Goal: Task Accomplishment & Management: Manage account settings

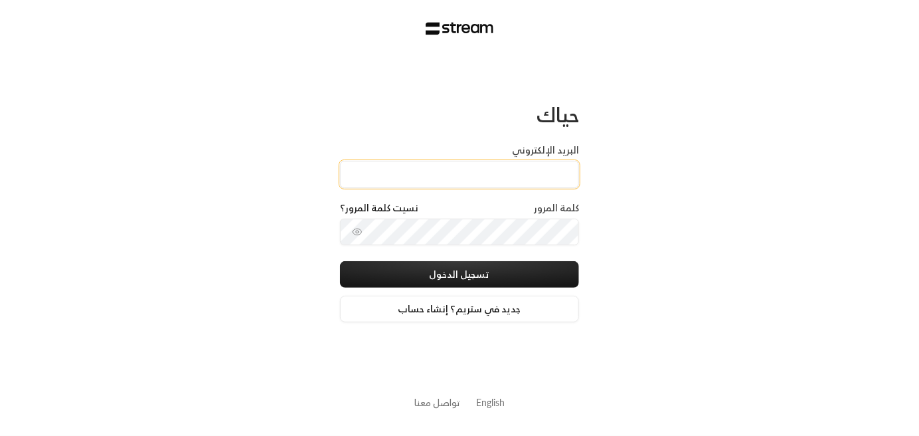
type input "[EMAIL_ADDRESS][DOMAIN_NAME]"
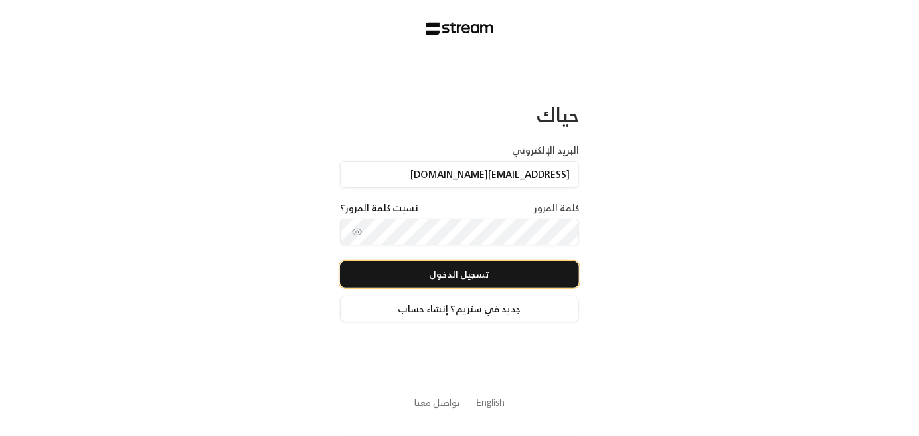
click at [478, 276] on button "تسجيل الدخول" at bounding box center [459, 274] width 239 height 27
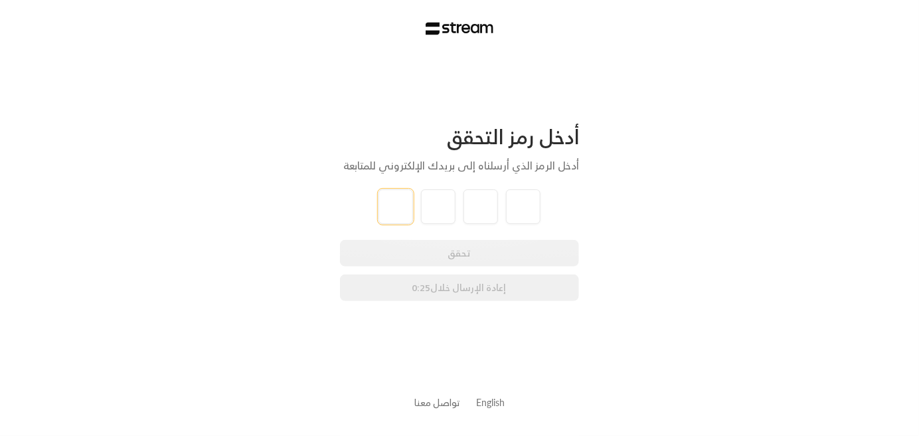
click at [408, 201] on input "tel" at bounding box center [395, 206] width 35 height 35
paste input "7"
type input "7"
type input "6"
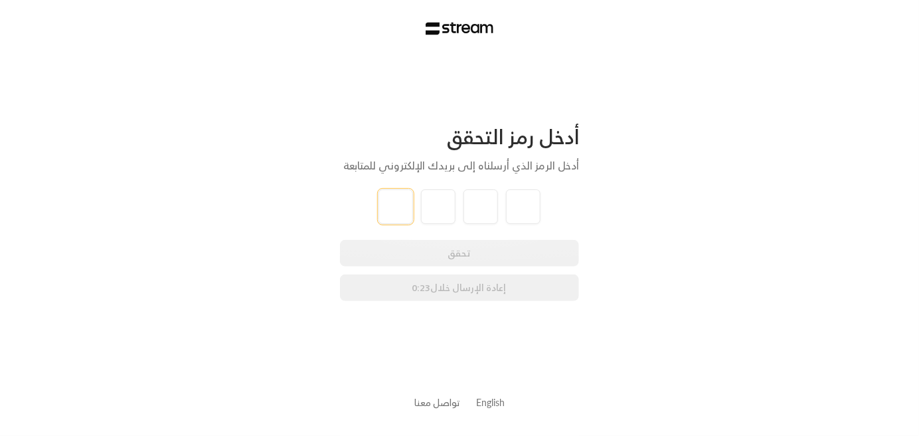
type input "7"
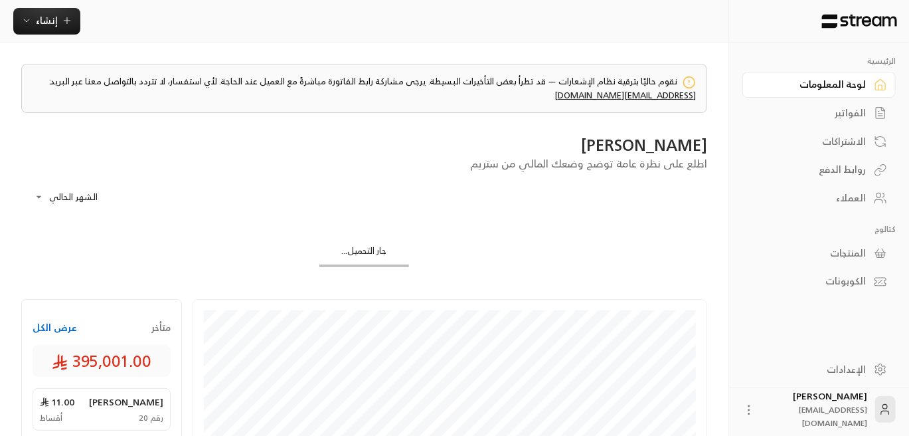
click at [863, 202] on div "العملاء" at bounding box center [812, 197] width 107 height 13
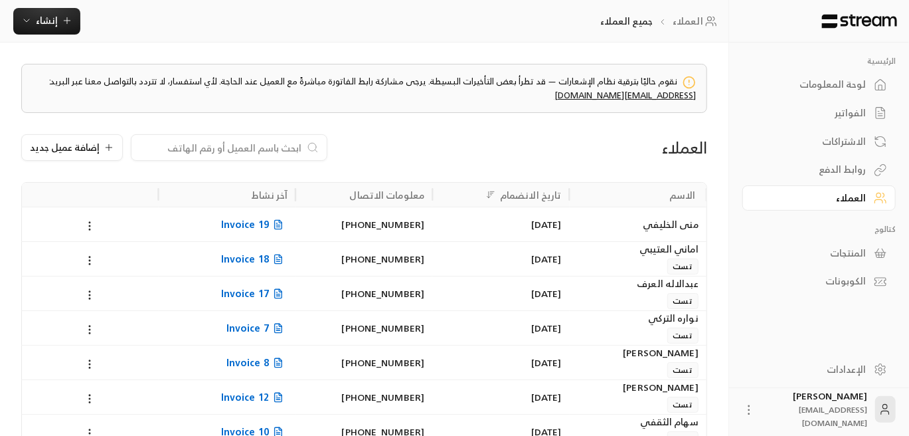
click at [240, 139] on div at bounding box center [229, 147] width 197 height 27
paste input "0501579488"
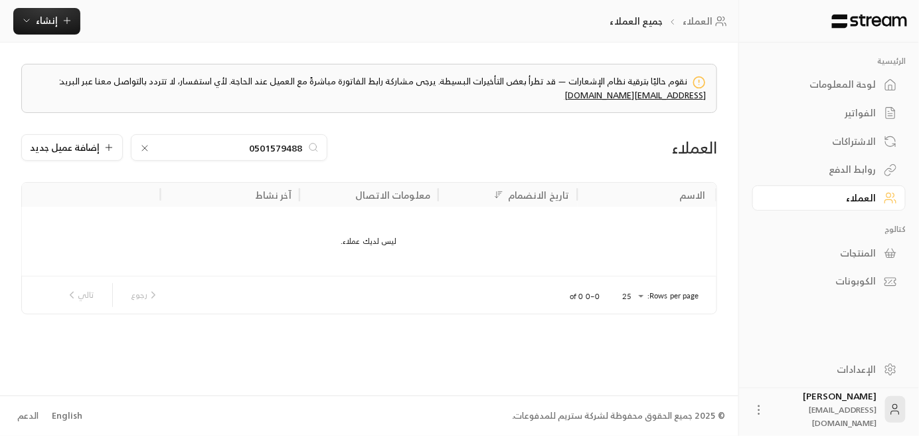
type input "0501579488"
click at [143, 146] on icon at bounding box center [144, 148] width 11 height 11
click at [220, 146] on input at bounding box center [220, 147] width 162 height 15
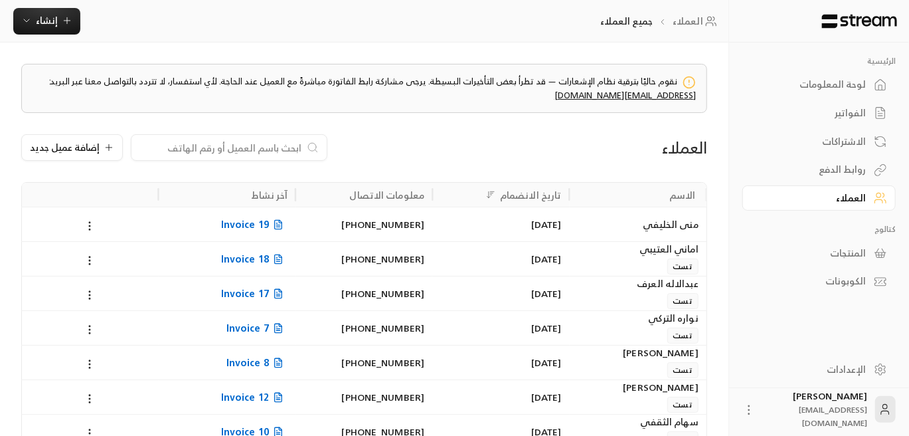
click at [283, 147] on input at bounding box center [220, 147] width 162 height 15
paste input "شهد سرور صالح السرور"
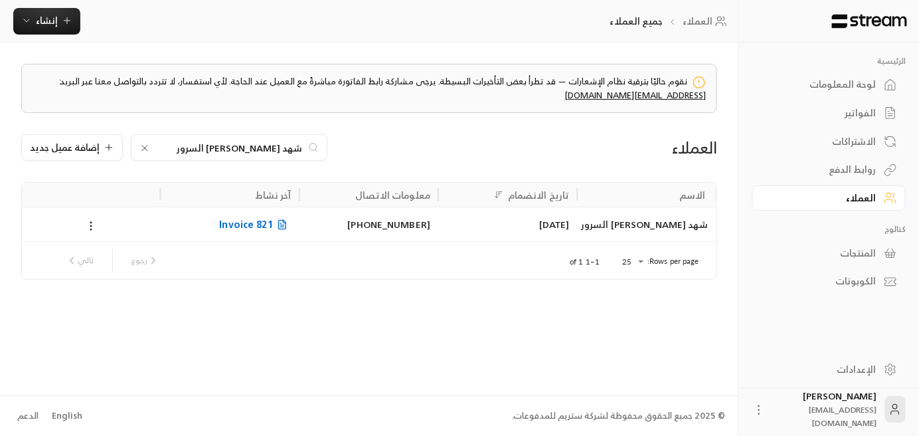
type input "شهد سرور صالح السرور"
click at [238, 223] on span "Invoice 821" at bounding box center [255, 224] width 72 height 17
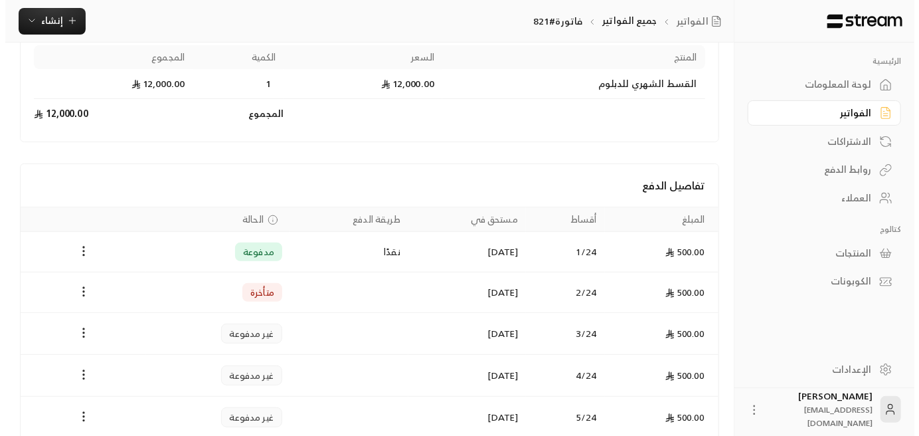
scroll to position [266, 0]
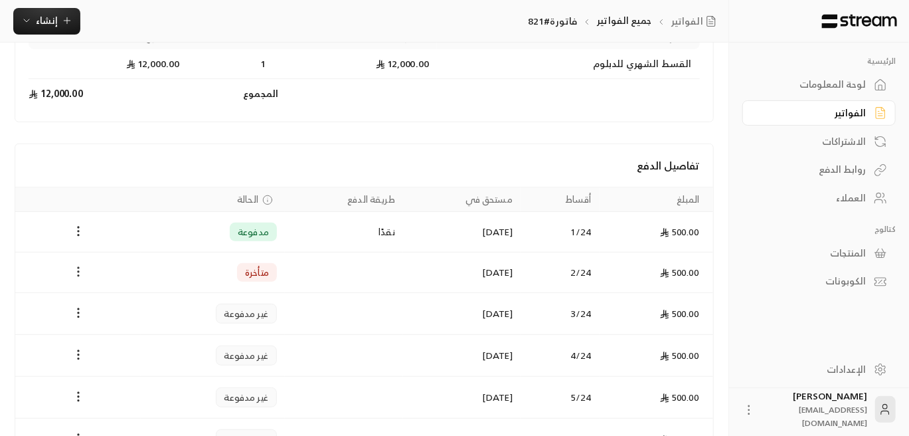
click at [74, 268] on icon "Payments" at bounding box center [78, 271] width 13 height 13
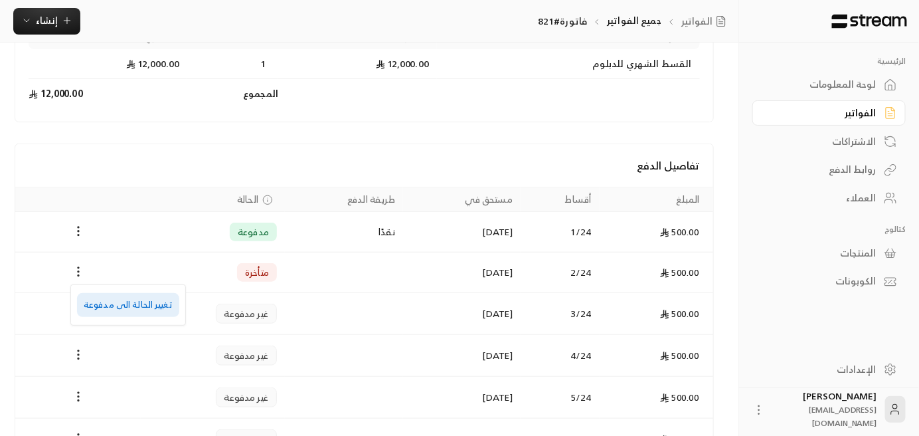
click at [152, 307] on li "تغيير الحالة الى مدفوعة" at bounding box center [128, 305] width 102 height 24
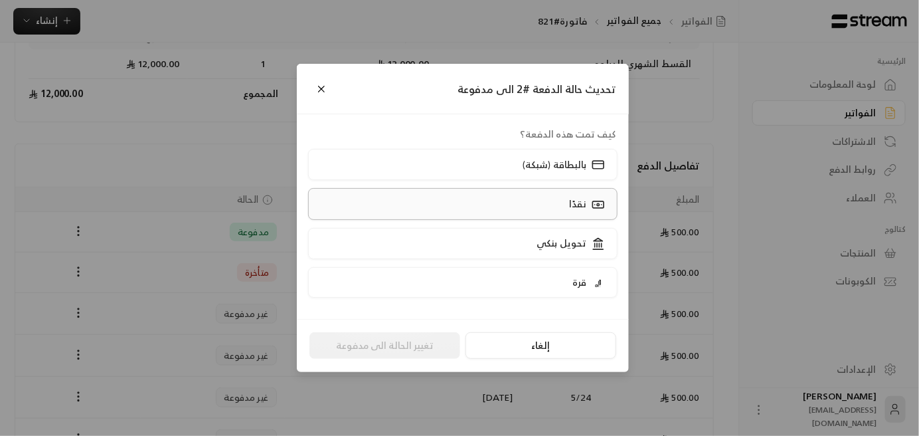
click at [586, 205] on p "نقدًا" at bounding box center [577, 203] width 17 height 13
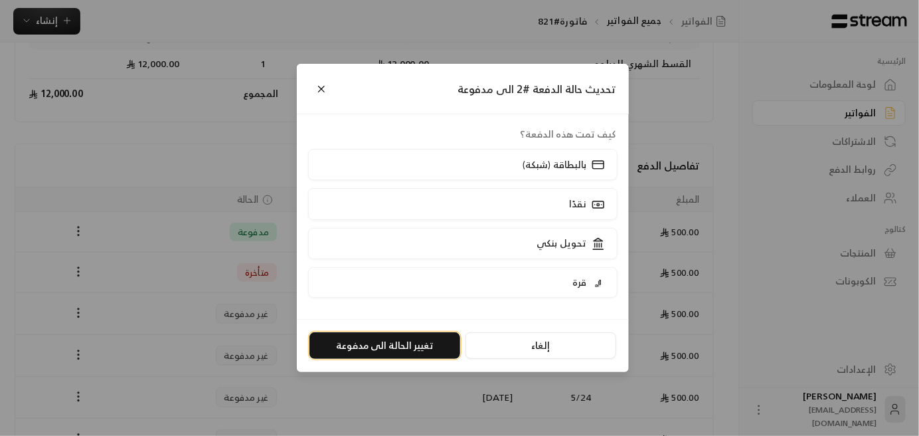
click at [398, 345] on button "تغيير الحالة الى مدفوعة" at bounding box center [384, 345] width 151 height 27
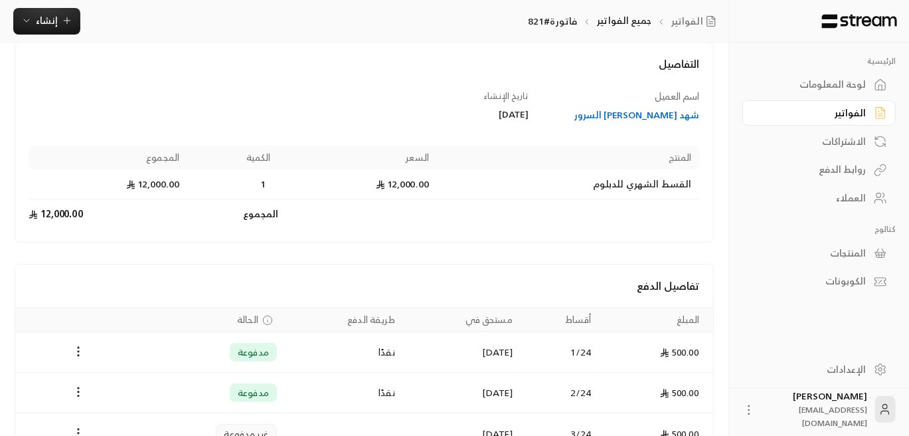
scroll to position [0, 0]
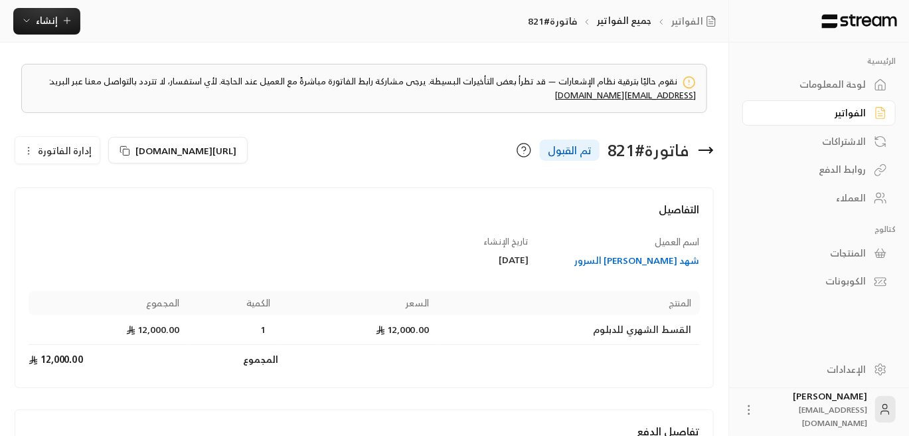
click at [849, 197] on div "العملاء" at bounding box center [812, 197] width 107 height 13
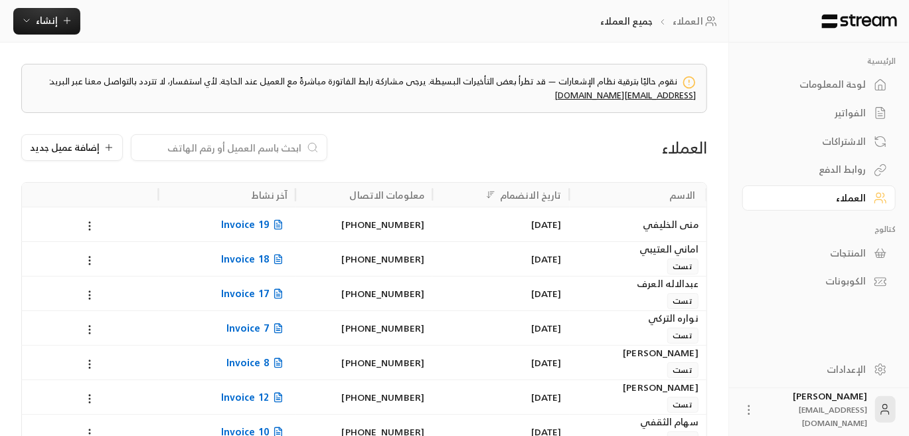
click at [261, 149] on input at bounding box center [220, 147] width 162 height 15
paste input "أحمد نواف نافع الطريس"
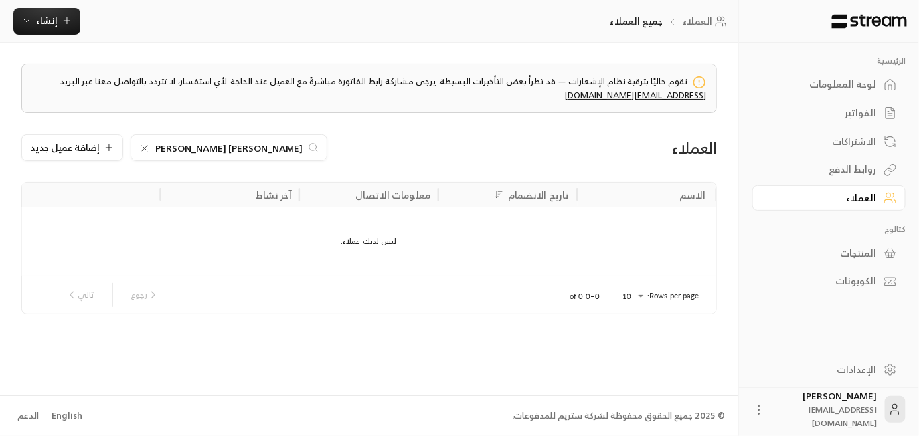
type input "أحمد نواف نافع الطريس"
click at [139, 146] on icon at bounding box center [144, 148] width 11 height 11
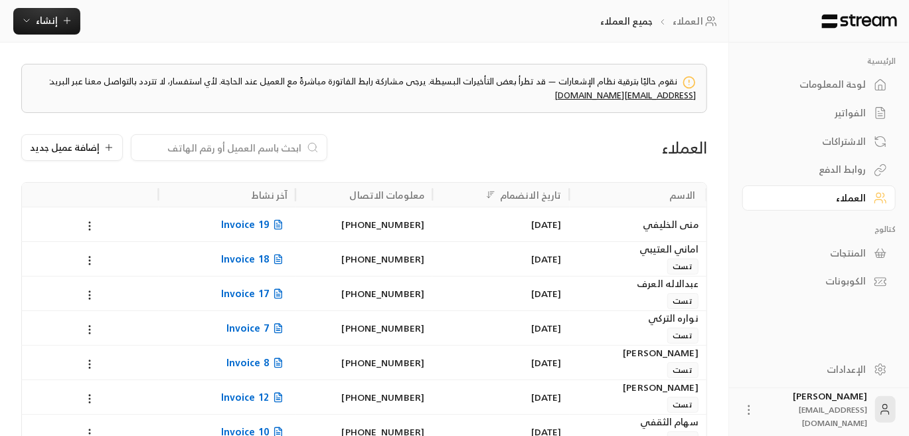
click at [857, 201] on div "العملاء" at bounding box center [812, 197] width 107 height 13
click at [273, 146] on input at bounding box center [220, 147] width 162 height 15
paste input "أحمد نواف نافع الطريس"
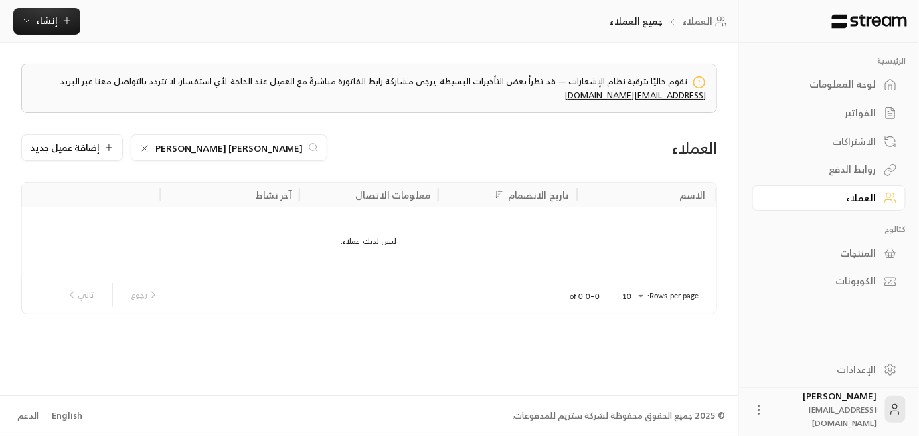
drag, startPoint x: 197, startPoint y: 152, endPoint x: 234, endPoint y: 149, distance: 37.3
click at [234, 149] on input "أحمد نواف نافع الطريس" at bounding box center [228, 147] width 147 height 15
type input "أحمد نواف نافع"
click at [142, 145] on icon at bounding box center [144, 148] width 11 height 11
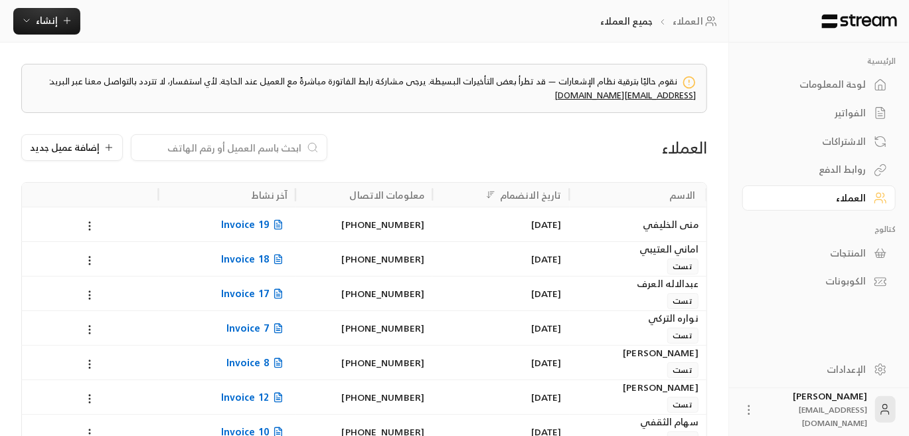
click at [228, 149] on input at bounding box center [220, 147] width 162 height 15
paste input "احمد نواف نافع الطريس"
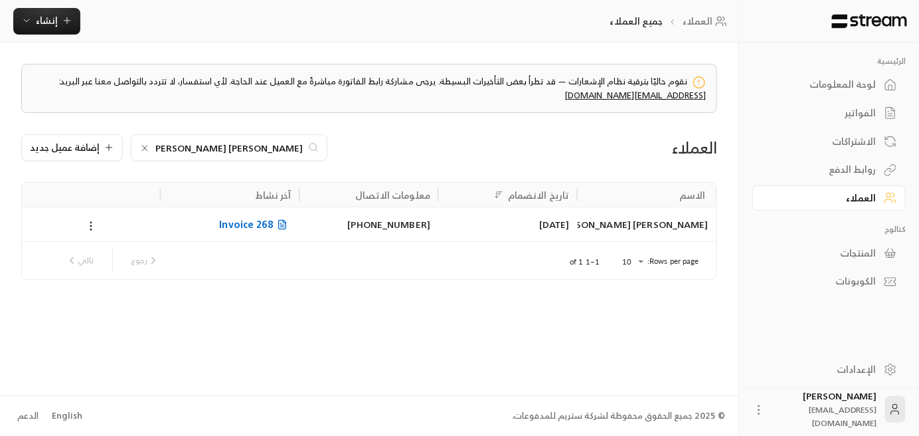
type input "احمد نواف نافع الطريس"
click at [252, 226] on span "Invoice 268" at bounding box center [255, 224] width 72 height 17
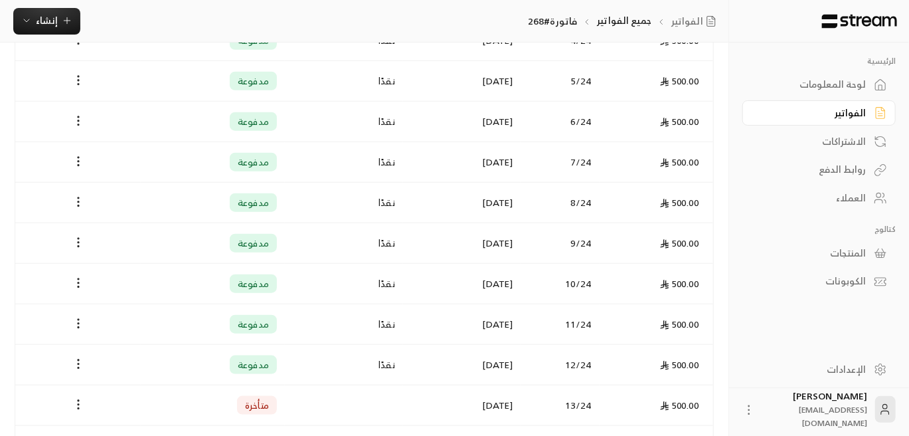
scroll to position [598, 0]
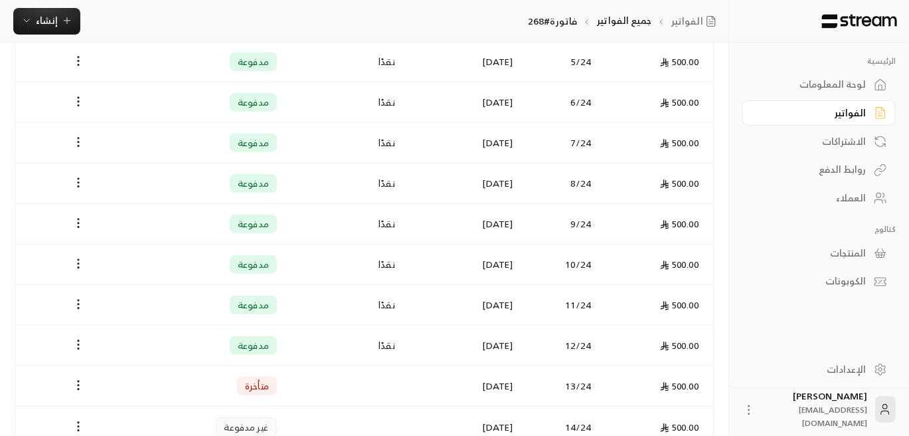
click at [37, 138] on div "Payments" at bounding box center [78, 143] width 110 height 16
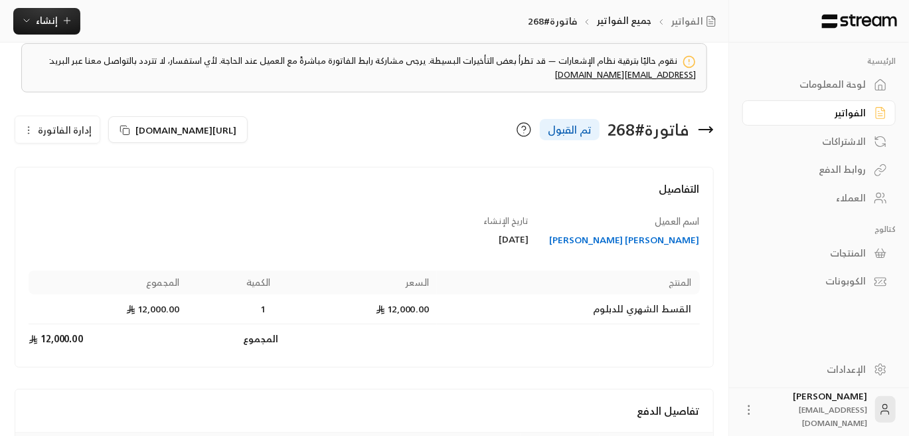
scroll to position [0, 0]
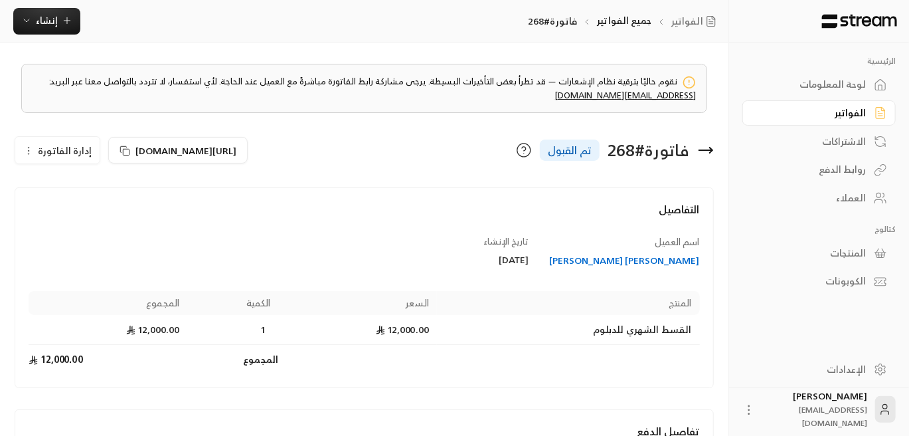
drag, startPoint x: 846, startPoint y: 201, endPoint x: 754, endPoint y: 187, distance: 93.3
click at [846, 201] on div "العملاء" at bounding box center [812, 197] width 107 height 13
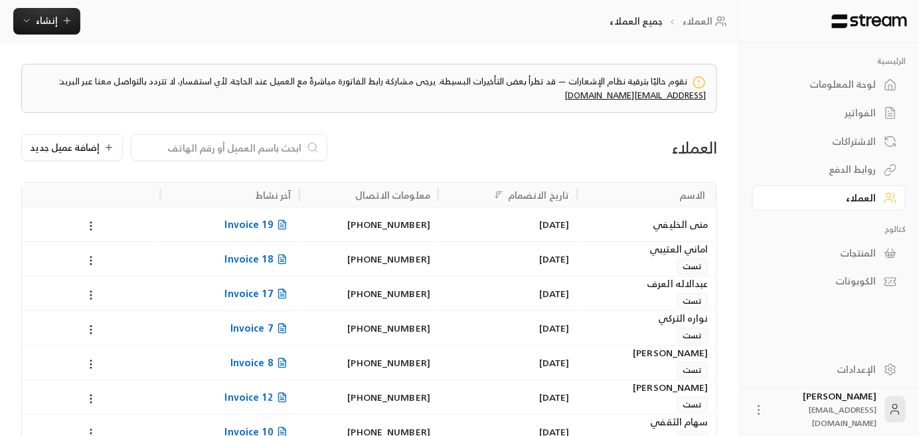
click at [243, 143] on input at bounding box center [220, 147] width 162 height 15
paste input "[PERSON_NAME] [PERSON_NAME]"
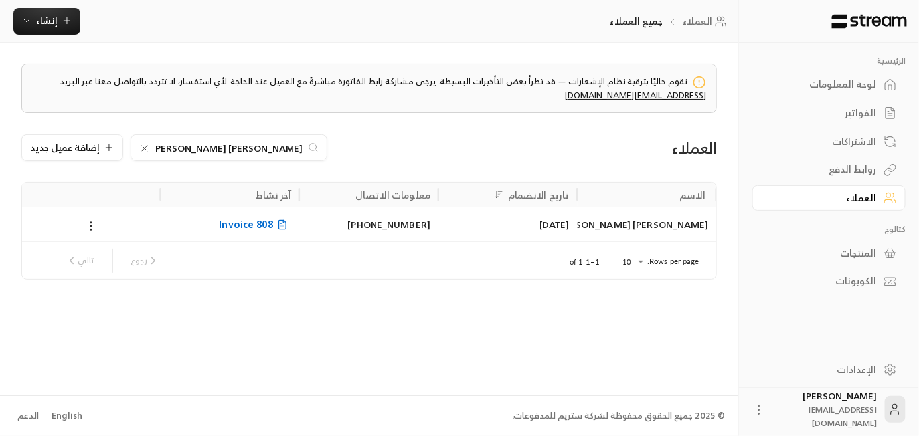
type input "[PERSON_NAME] [PERSON_NAME]"
click at [226, 230] on span "Invoice 808" at bounding box center [255, 224] width 72 height 17
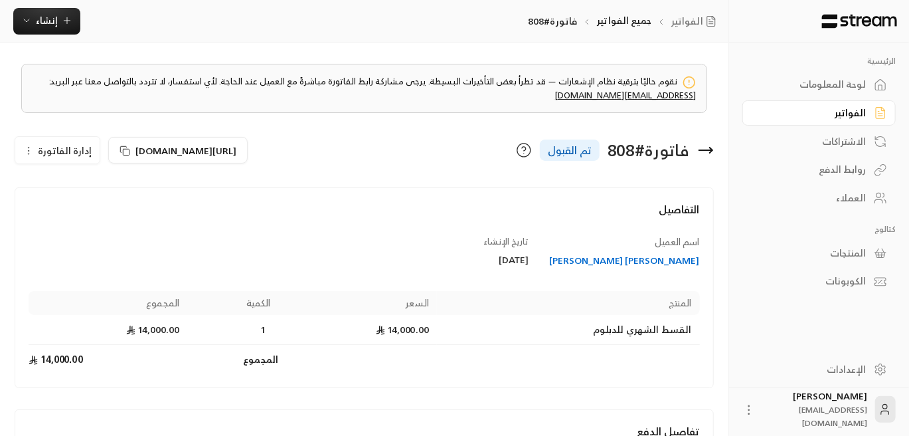
click at [29, 153] on circle "button" at bounding box center [29, 153] width 1 height 1
click at [92, 190] on span "إلغاء" at bounding box center [91, 188] width 17 height 11
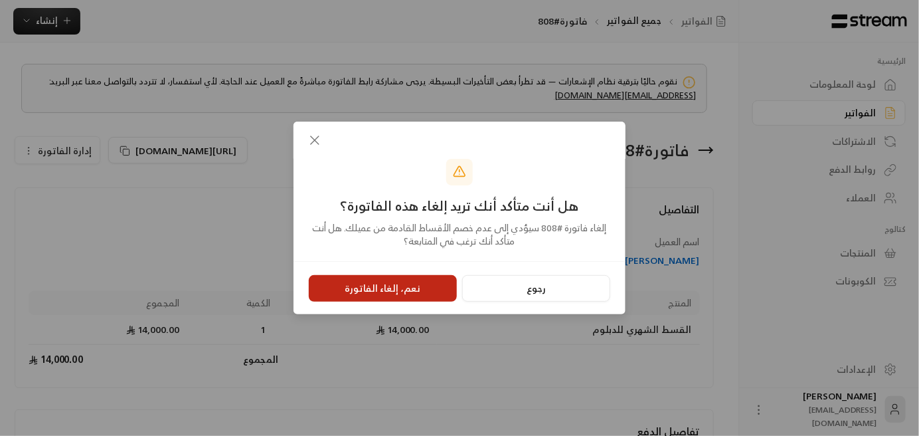
click at [372, 289] on button "نعم، إلغاء الفاتورة" at bounding box center [383, 288] width 148 height 27
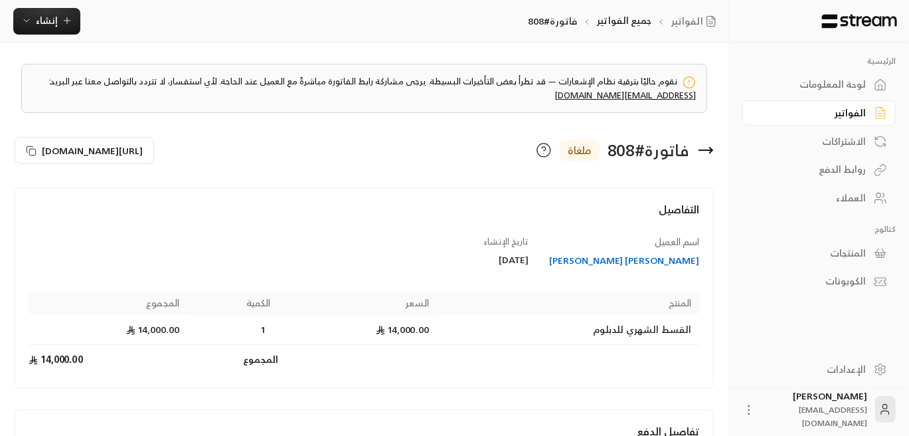
click at [842, 196] on div "العملاء" at bounding box center [812, 197] width 107 height 13
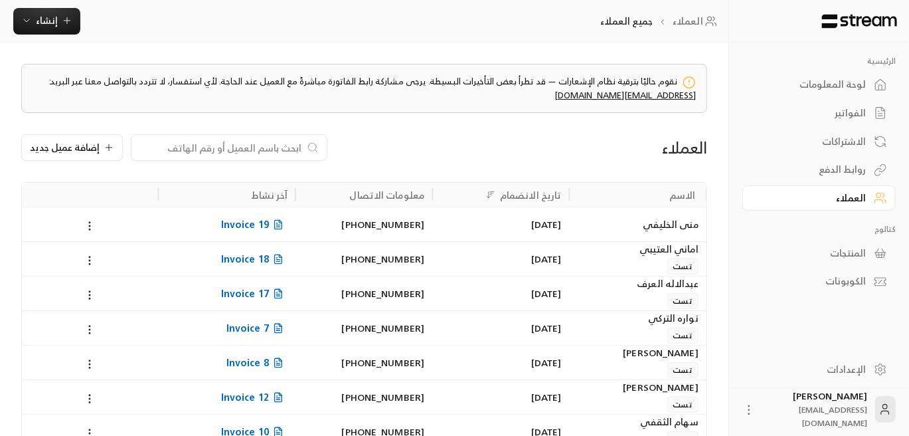
click at [202, 151] on input at bounding box center [220, 147] width 162 height 15
paste input "[PERSON_NAME] [PERSON_NAME]"
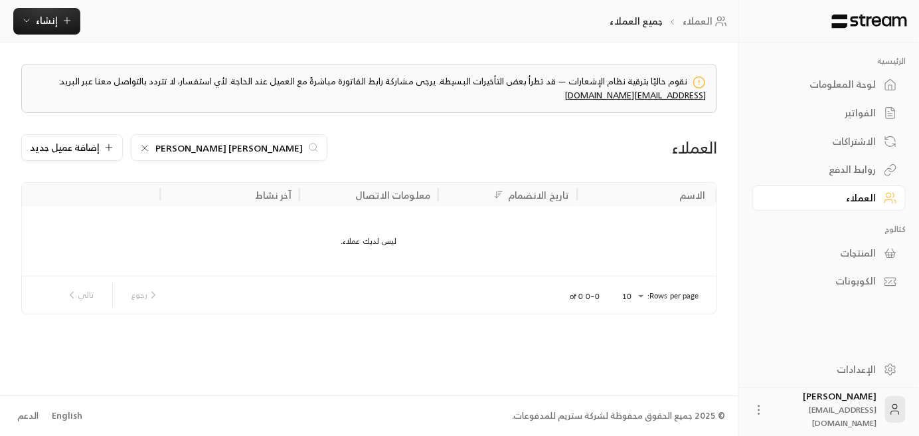
type input "[PERSON_NAME] [PERSON_NAME]"
click at [143, 146] on icon at bounding box center [144, 147] width 5 height 5
click at [236, 135] on div at bounding box center [229, 147] width 197 height 27
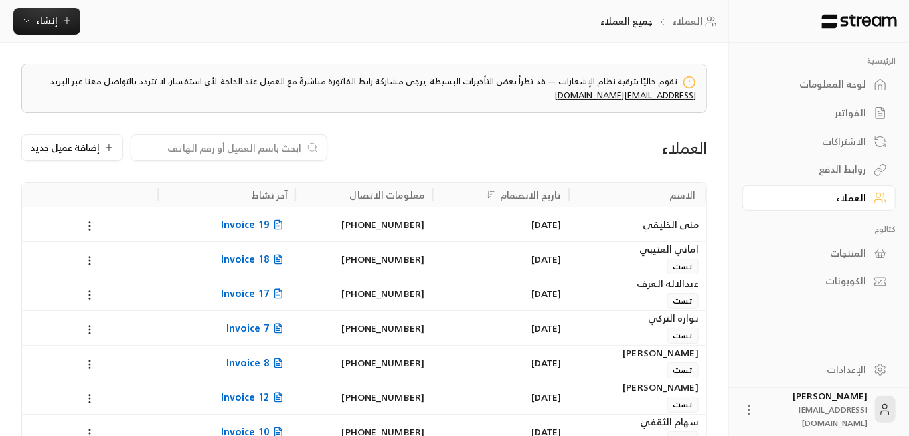
paste input "[PERSON_NAME] [PERSON_NAME]"
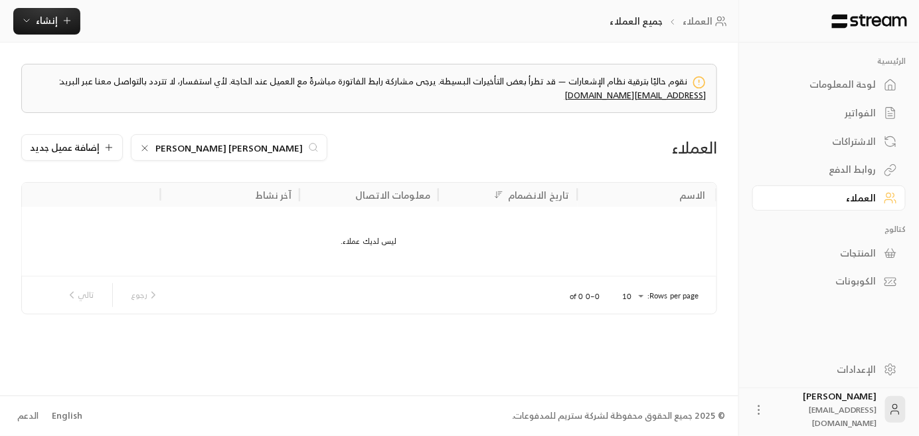
type input "[PERSON_NAME] [PERSON_NAME]"
click at [141, 145] on icon at bounding box center [144, 148] width 11 height 11
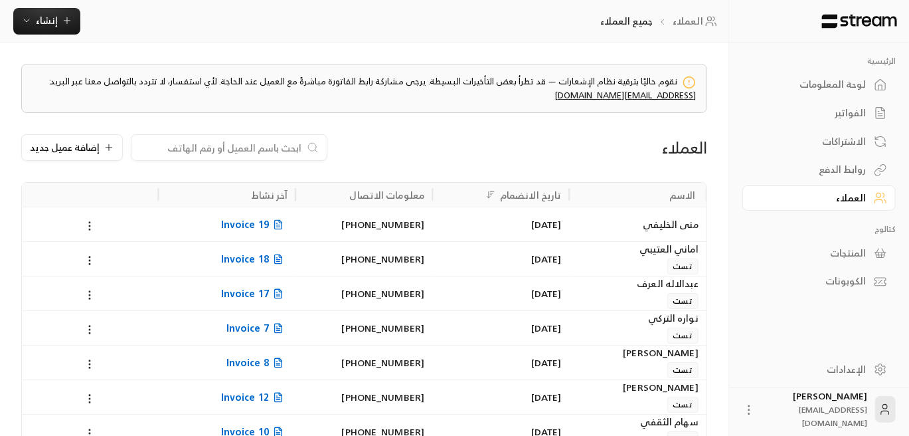
click at [268, 149] on input at bounding box center [220, 147] width 162 height 15
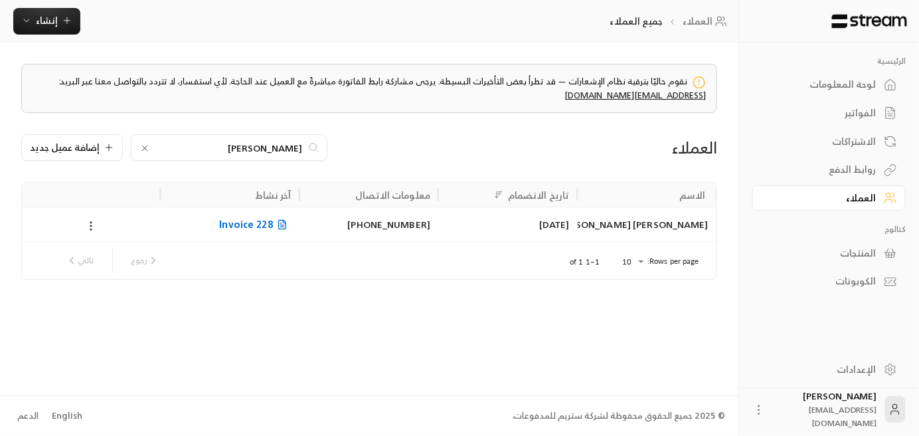
type input "محمد منيف"
click at [651, 231] on div "[PERSON_NAME] [PERSON_NAME]" at bounding box center [647, 224] width 123 height 34
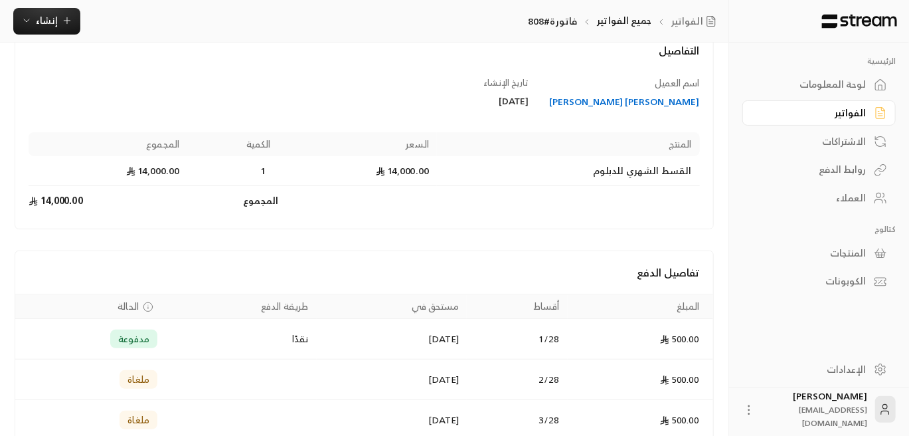
scroll to position [101, 0]
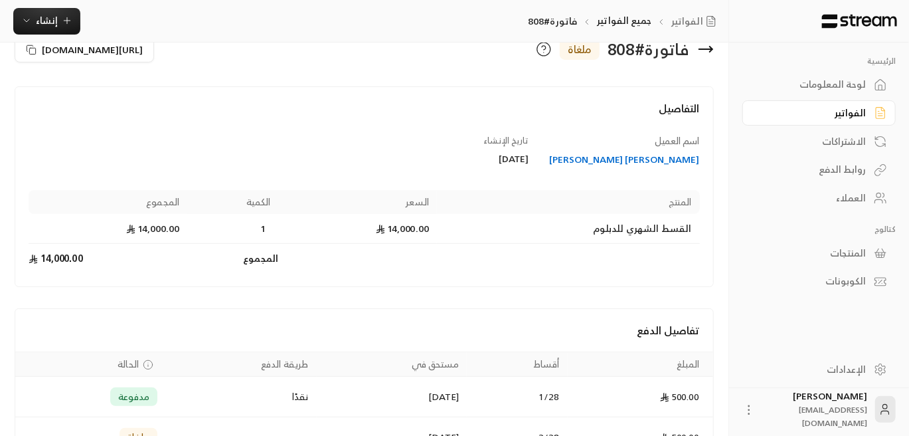
click at [856, 194] on div "العملاء" at bounding box center [812, 197] width 107 height 13
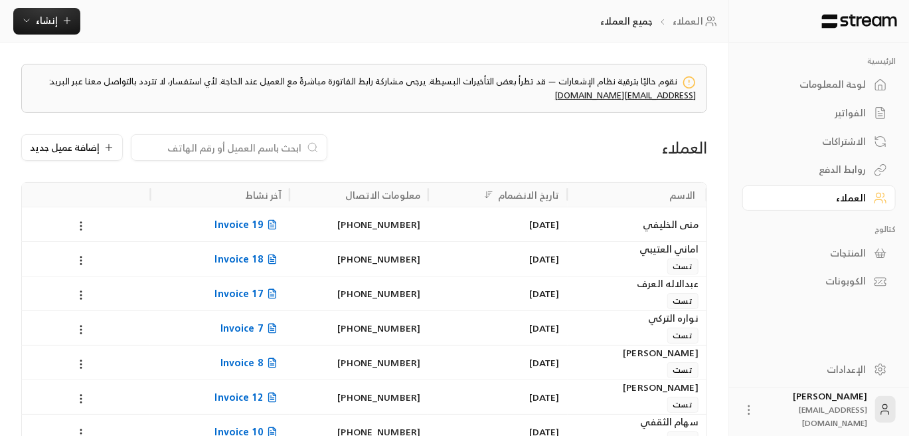
click at [265, 138] on div at bounding box center [229, 147] width 197 height 27
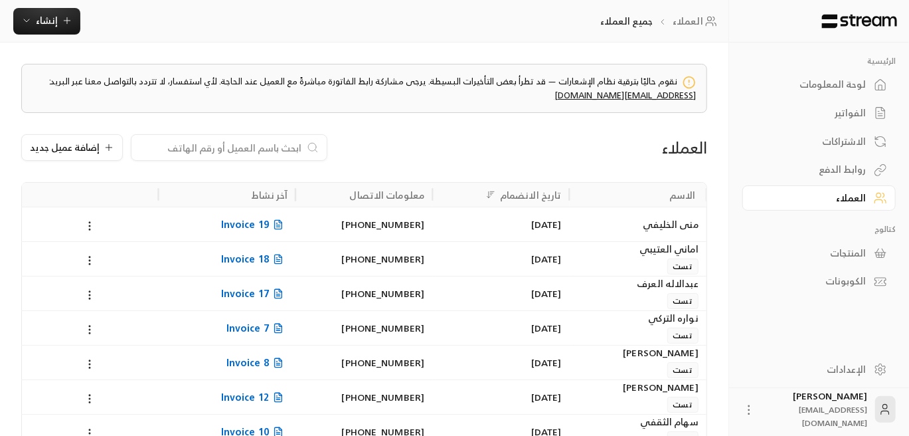
click at [277, 149] on input at bounding box center [220, 147] width 162 height 15
paste input "[PERSON_NAME] [PERSON_NAME]"
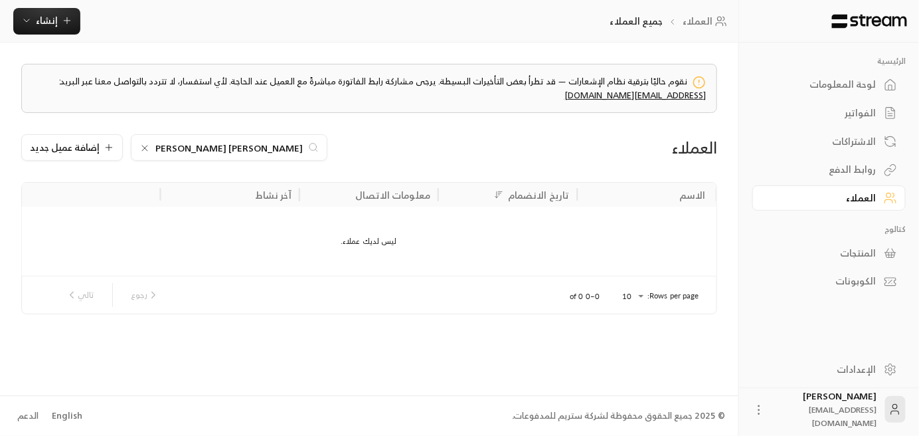
drag, startPoint x: 230, startPoint y: 147, endPoint x: 193, endPoint y: 159, distance: 39.3
click at [193, 159] on div "[PERSON_NAME] [PERSON_NAME]" at bounding box center [229, 147] width 197 height 27
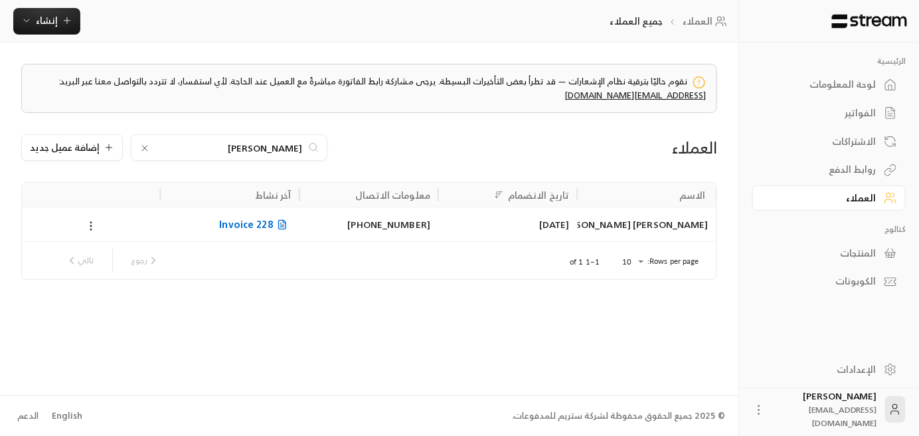
type input "[PERSON_NAME]"
click at [92, 222] on circle at bounding box center [90, 222] width 1 height 1
click at [110, 258] on li "تعديل" at bounding box center [109, 259] width 39 height 24
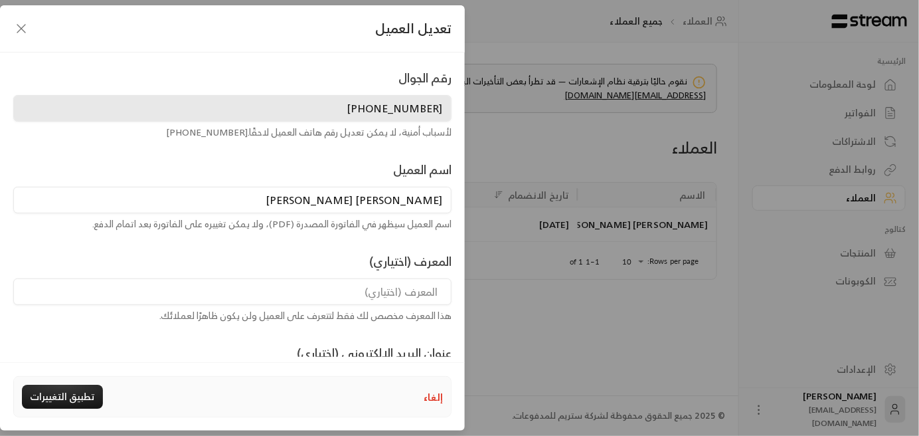
drag, startPoint x: 329, startPoint y: 204, endPoint x: 355, endPoint y: 207, distance: 25.4
click at [355, 206] on input "[PERSON_NAME] [PERSON_NAME]" at bounding box center [232, 200] width 438 height 27
drag, startPoint x: 365, startPoint y: 199, endPoint x: 332, endPoint y: 195, distance: 32.7
click at [332, 195] on input "[PERSON_NAME]" at bounding box center [232, 200] width 438 height 27
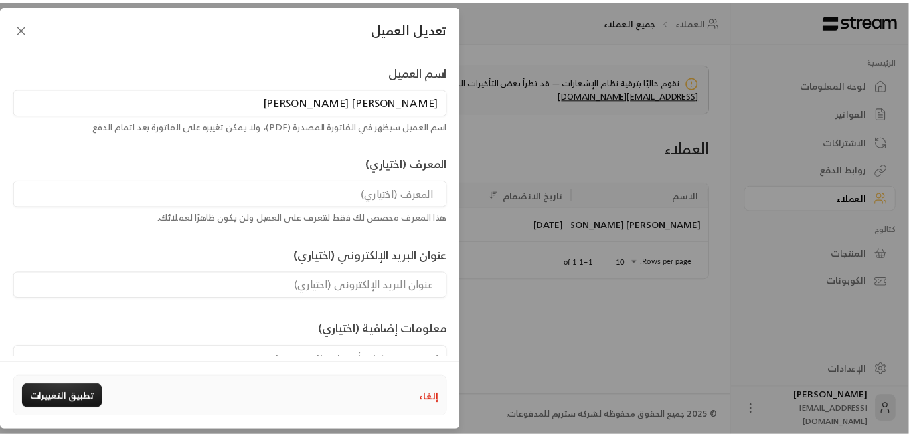
scroll to position [163, 0]
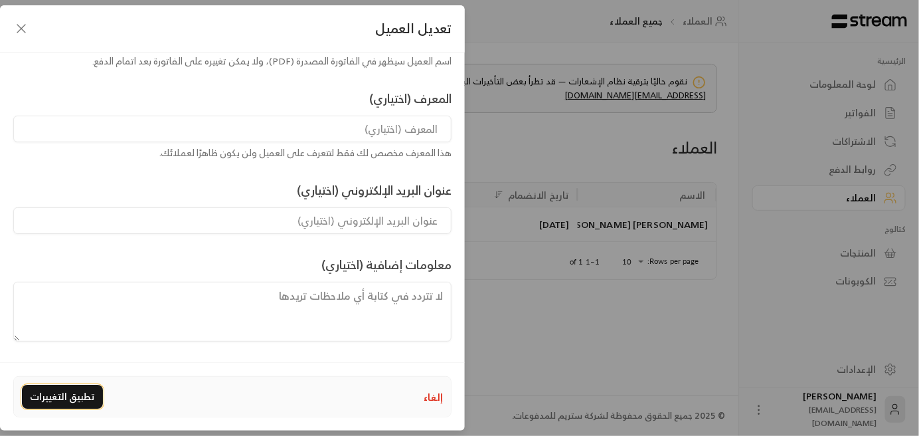
click at [75, 394] on button "تطبيق التغييرات" at bounding box center [62, 396] width 81 height 24
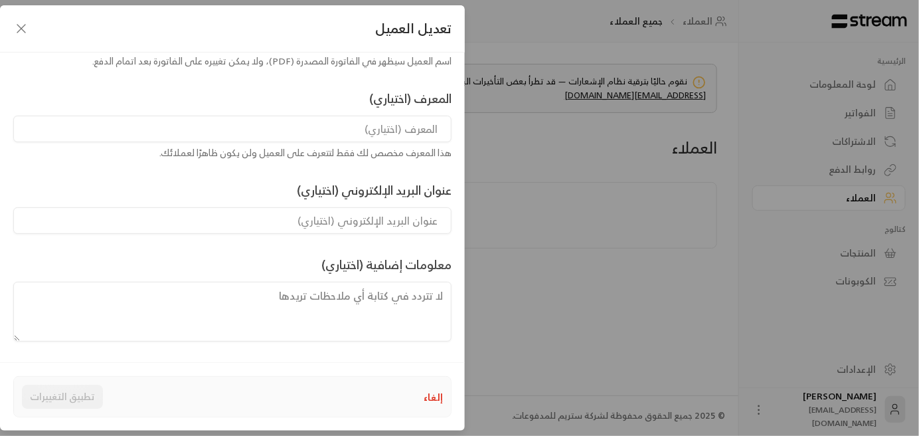
type input "[PERSON_NAME] [PERSON_NAME]"
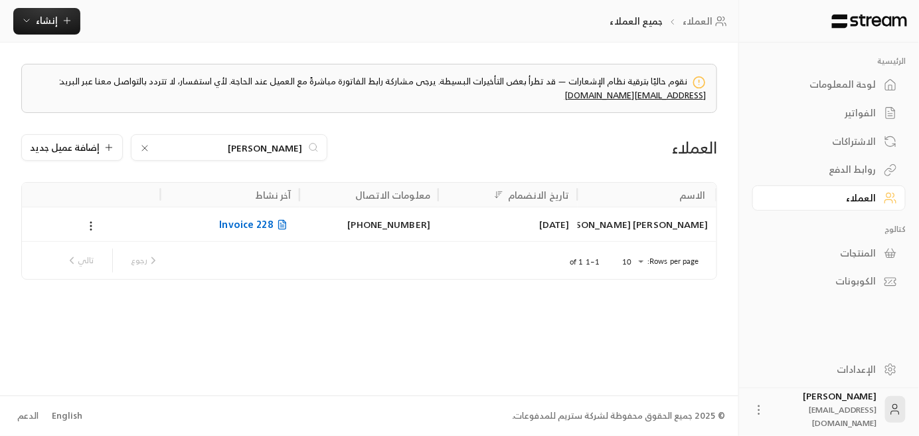
click at [260, 226] on span "Invoice 228" at bounding box center [255, 224] width 72 height 17
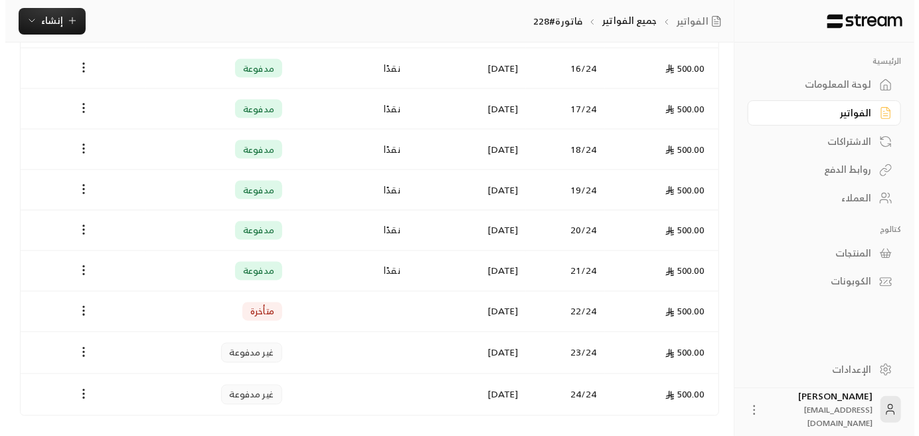
scroll to position [1070, 0]
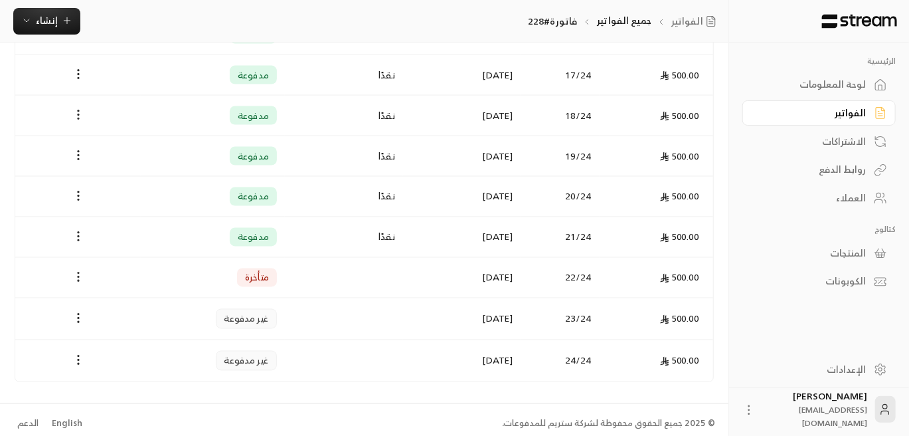
click at [77, 270] on icon "Payments" at bounding box center [78, 276] width 13 height 13
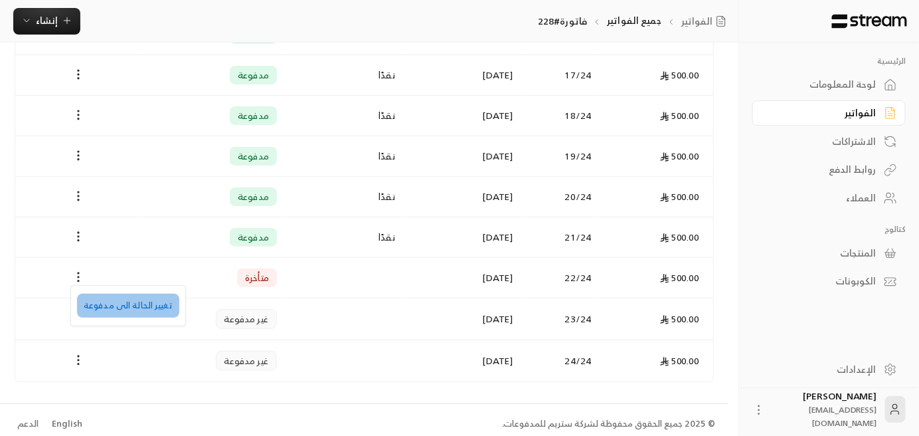
click at [127, 311] on li "تغيير الحالة الى مدفوعة" at bounding box center [128, 306] width 102 height 24
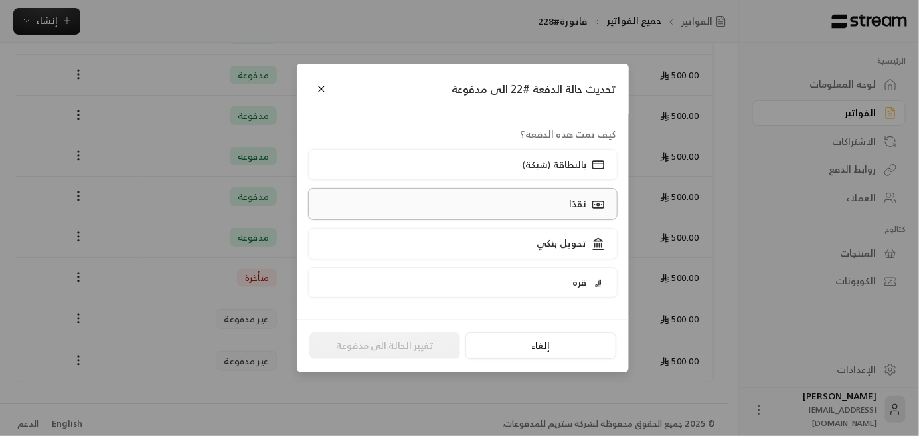
click at [555, 203] on label "نقدًا" at bounding box center [463, 203] width 310 height 31
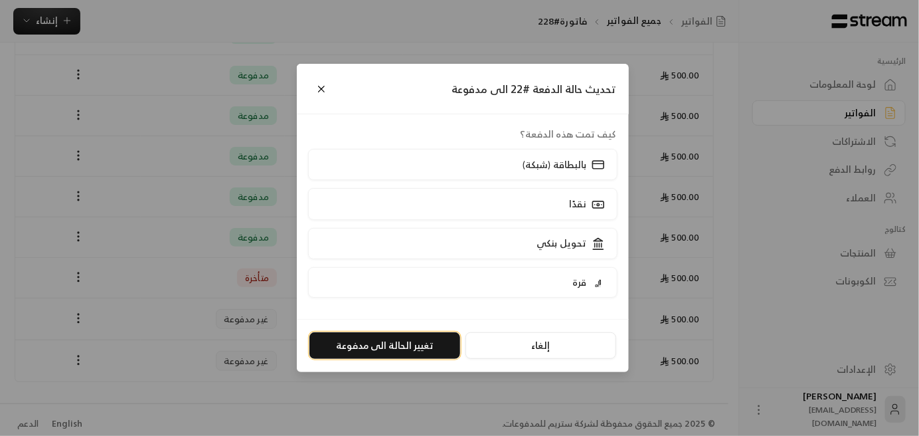
click at [417, 348] on button "تغيير الحالة الى مدفوعة" at bounding box center [384, 345] width 151 height 27
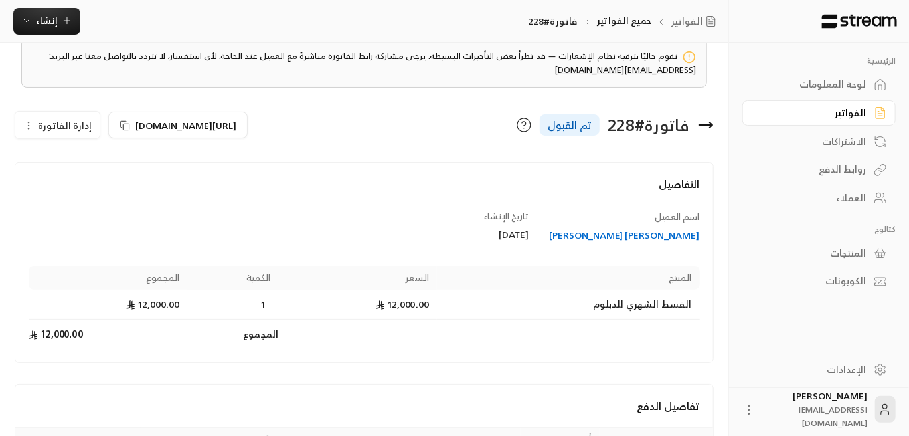
scroll to position [0, 0]
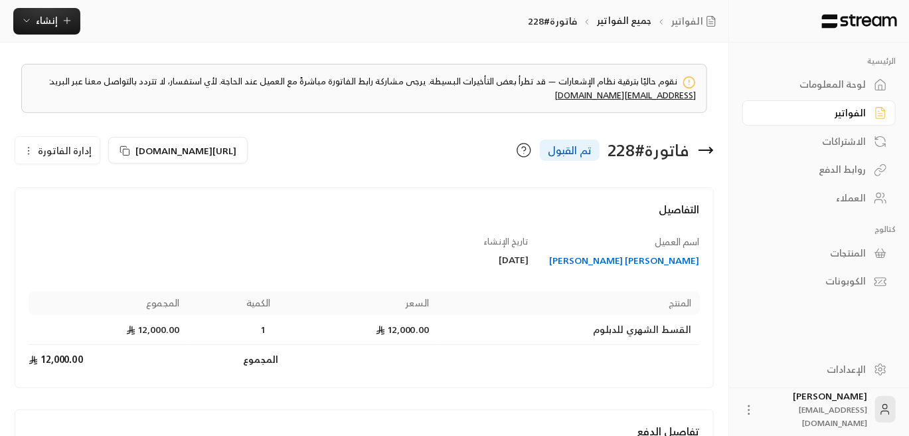
click at [846, 197] on div "العملاء" at bounding box center [812, 197] width 107 height 13
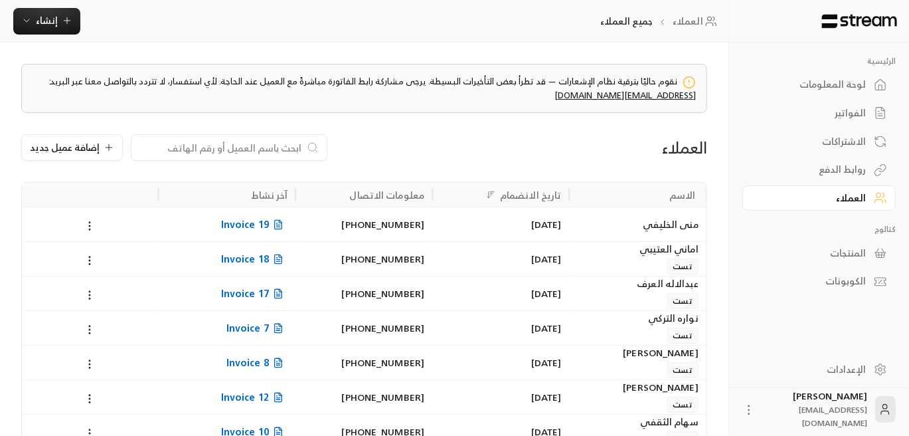
click at [232, 149] on input at bounding box center [220, 147] width 162 height 15
paste input "ظلال [PERSON_NAME]"
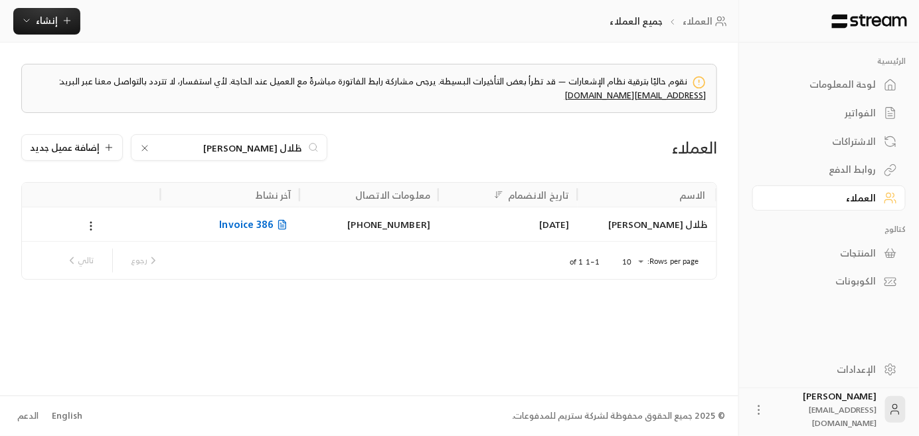
type input "ظلال [PERSON_NAME]"
click at [256, 224] on span "Invoice 386" at bounding box center [255, 224] width 72 height 17
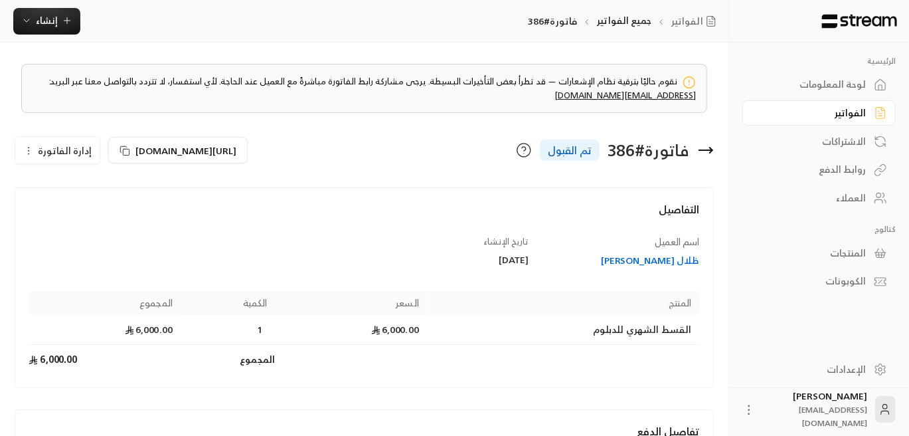
click at [29, 147] on circle "button" at bounding box center [29, 147] width 1 height 1
click at [80, 184] on link "إلغاء" at bounding box center [65, 189] width 82 height 24
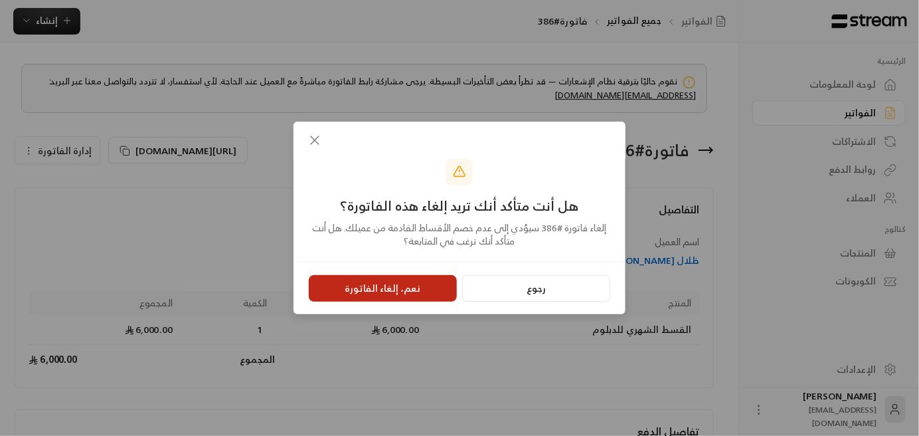
click at [379, 288] on button "نعم، إلغاء الفاتورة" at bounding box center [383, 288] width 148 height 27
